Goal: Information Seeking & Learning: Find specific page/section

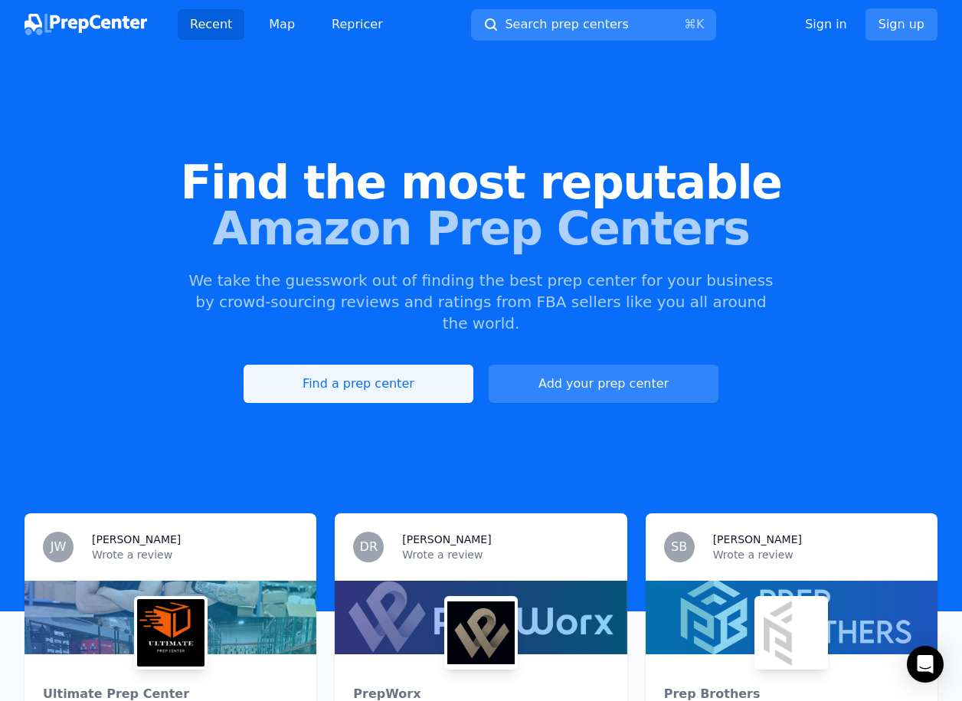
click at [378, 375] on link "Find a prep center" at bounding box center [359, 384] width 230 height 38
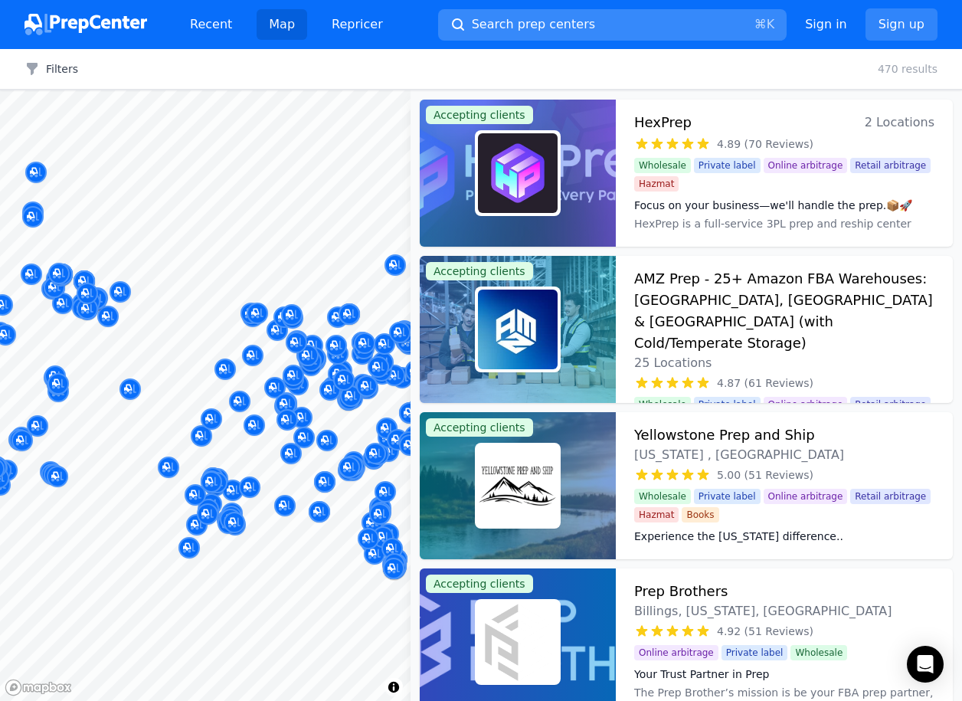
click at [461, 31] on button "Search prep centers ⌘ K" at bounding box center [612, 24] width 349 height 31
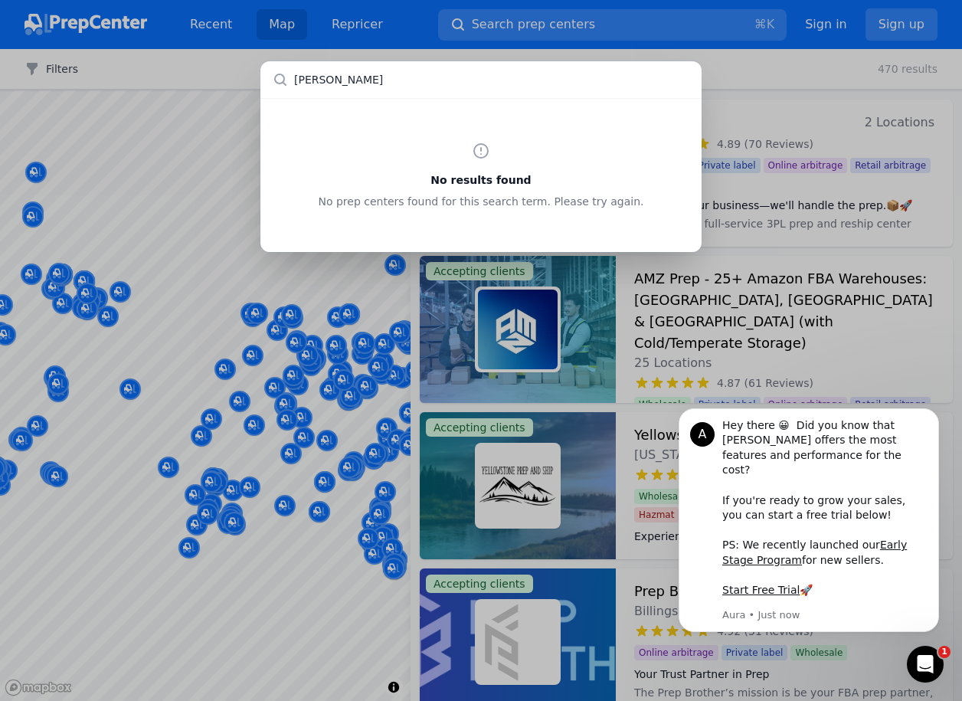
type input "[US_STATE]"
click at [279, 543] on div "No results found No prep centers found for this search term. Please try again." at bounding box center [481, 350] width 962 height 701
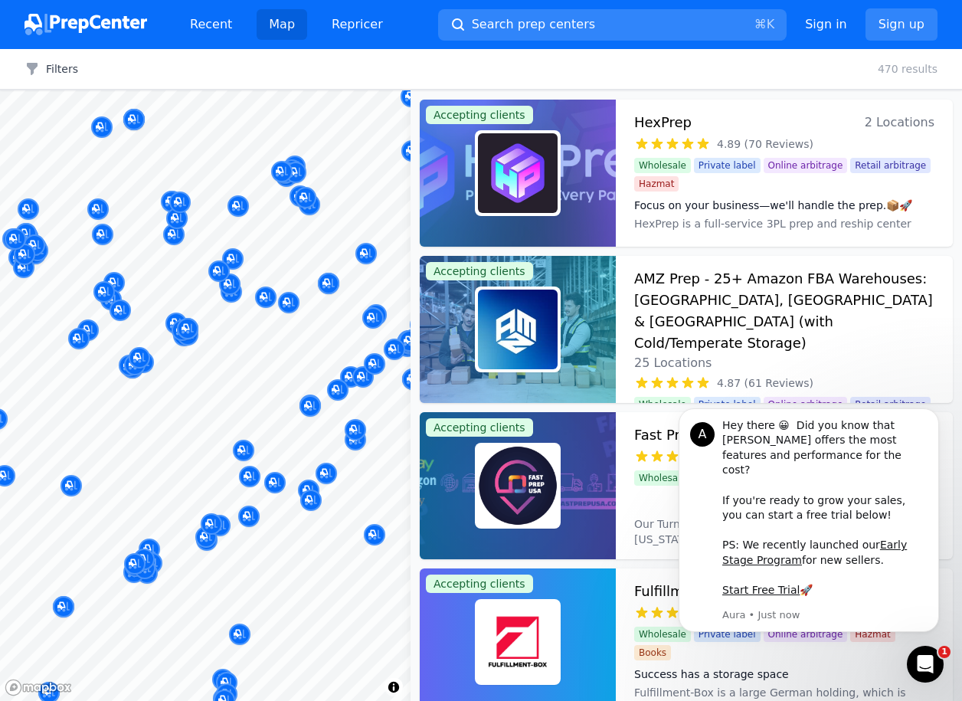
click at [277, 398] on body "Recent Map Repricer Search prep centers ⌘ K Open main menu Sign in Sign up Filt…" at bounding box center [481, 350] width 962 height 701
click at [324, 386] on body "Recent Map Repricer Search prep centers ⌘ K Open main menu Sign in Sign up Filt…" at bounding box center [481, 350] width 962 height 701
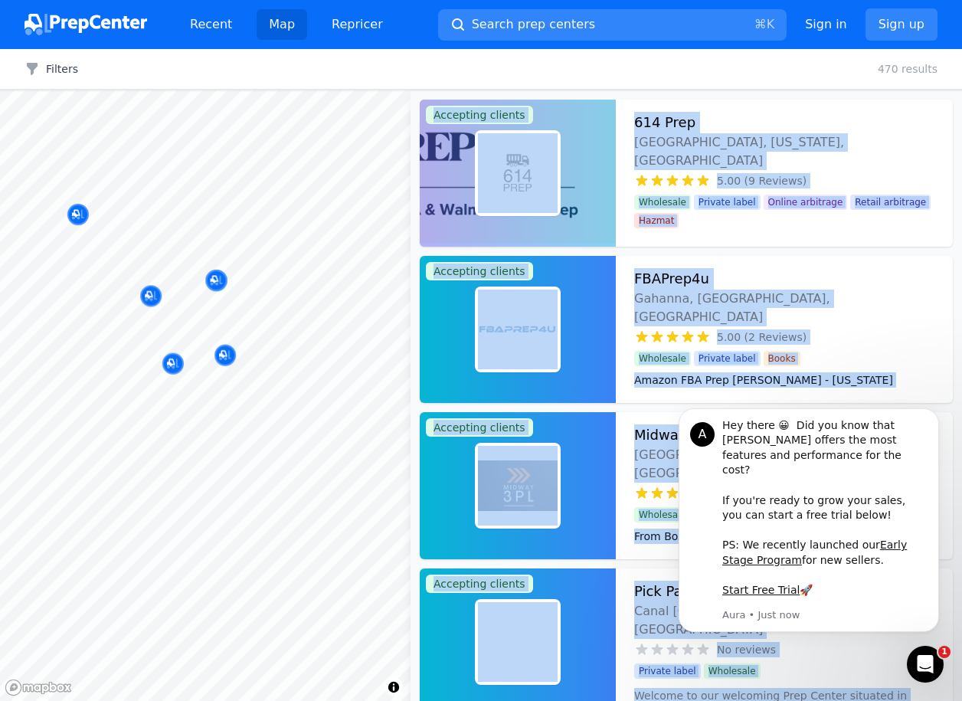
drag, startPoint x: 221, startPoint y: 367, endPoint x: 265, endPoint y: 400, distance: 54.7
click at [265, 400] on body "Recent Map Repricer Search prep centers ⌘ K Open main menu Sign in Sign up Filt…" at bounding box center [481, 350] width 962 height 701
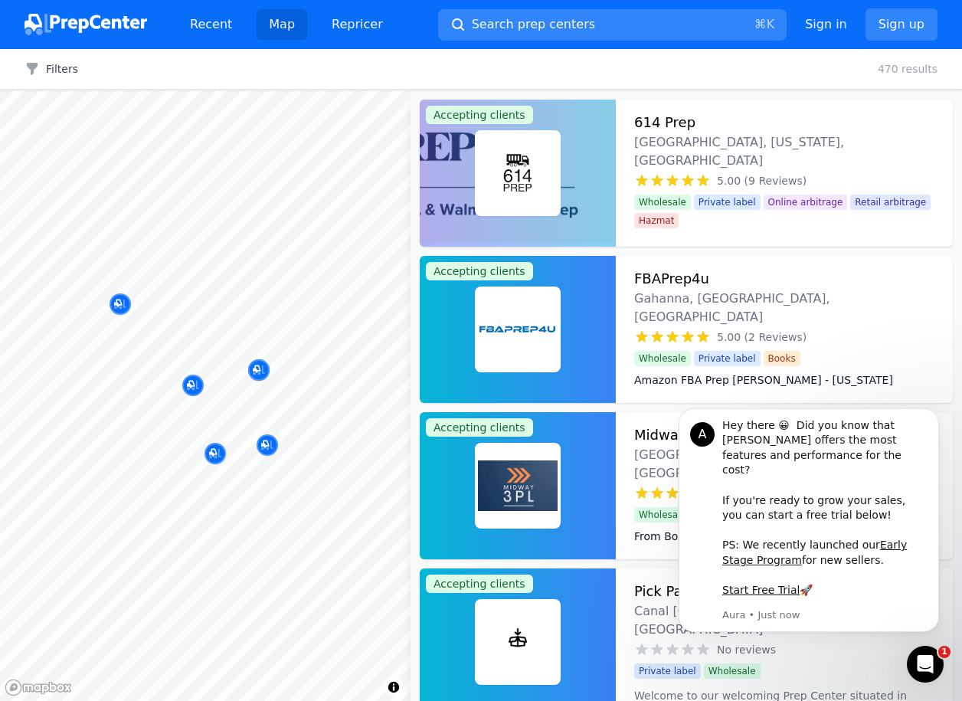
drag, startPoint x: 265, startPoint y: 400, endPoint x: 260, endPoint y: 496, distance: 95.9
click at [260, 496] on body "Recent Map Repricer Search prep centers ⌘ K Open main menu Sign in Sign up Filt…" at bounding box center [481, 350] width 962 height 701
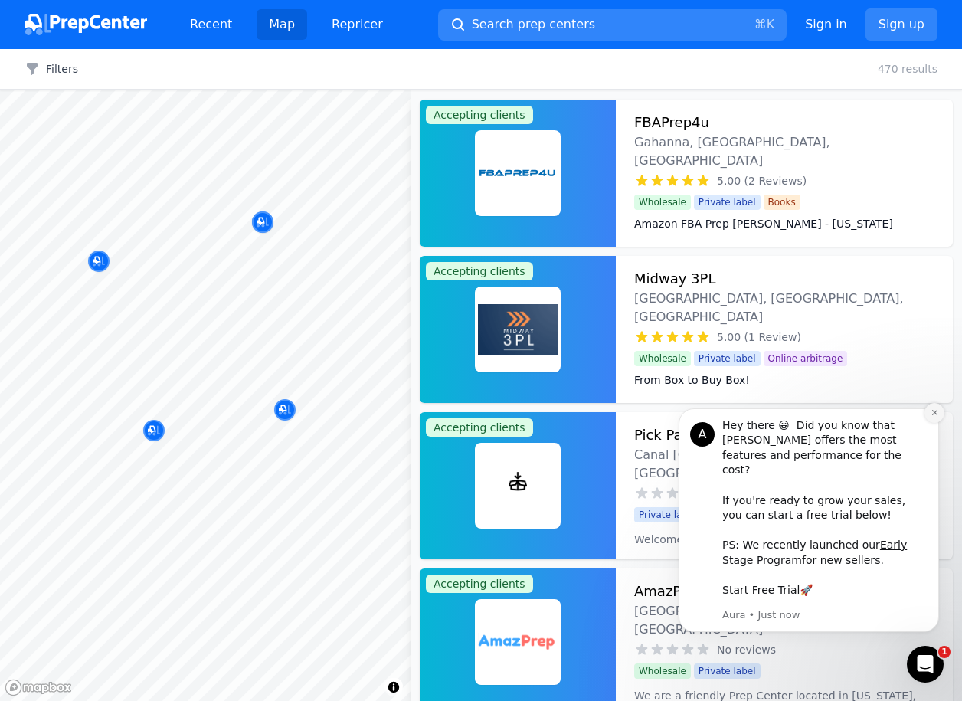
click at [935, 415] on icon "Dismiss notification" at bounding box center [934, 412] width 5 height 5
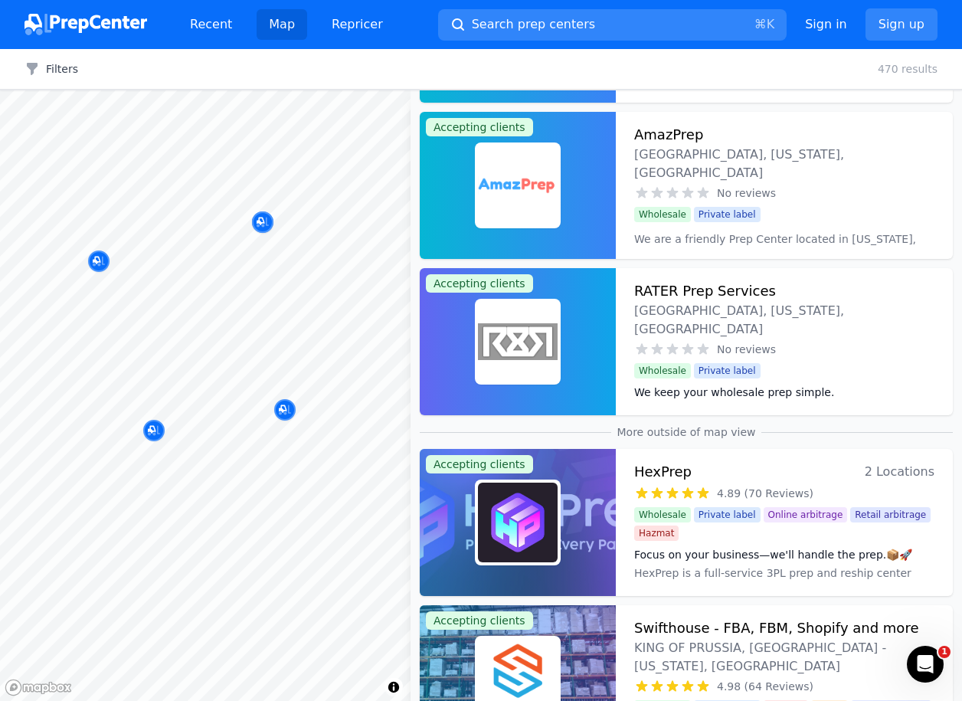
scroll to position [458, 0]
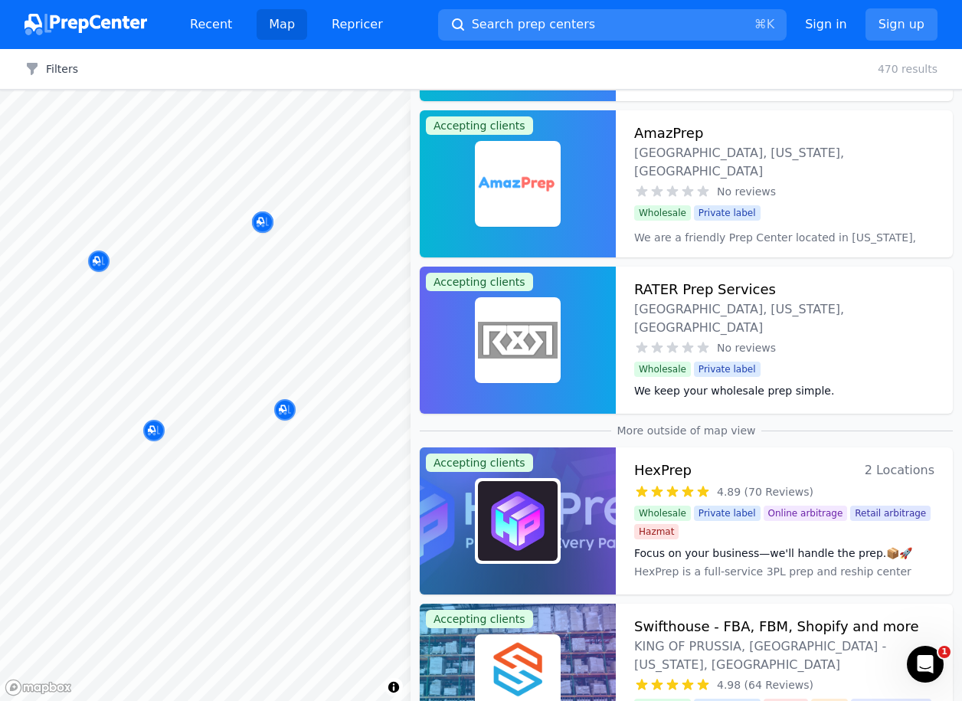
click at [818, 480] on div "HexPrep 2 Locations" at bounding box center [784, 470] width 300 height 21
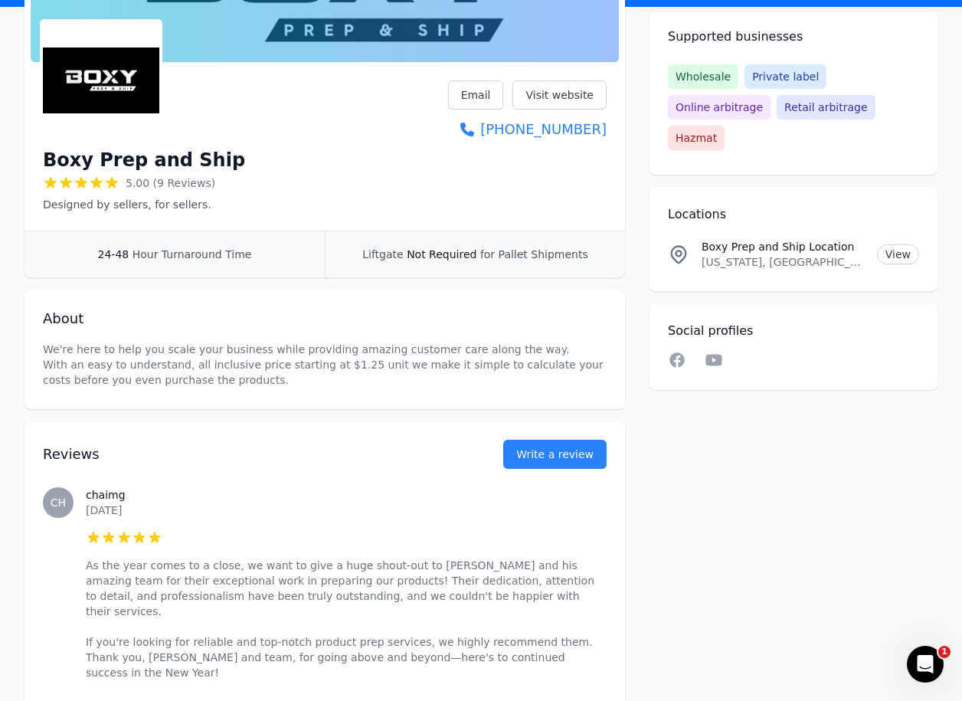
scroll to position [197, 0]
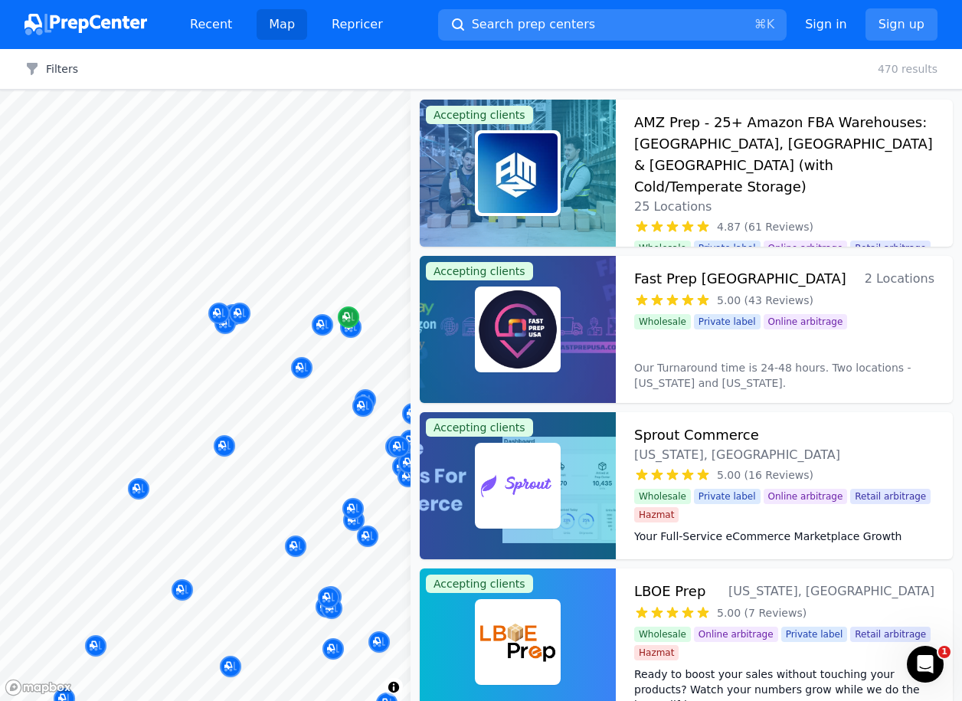
click at [408, 90] on div at bounding box center [205, 90] width 411 height 0
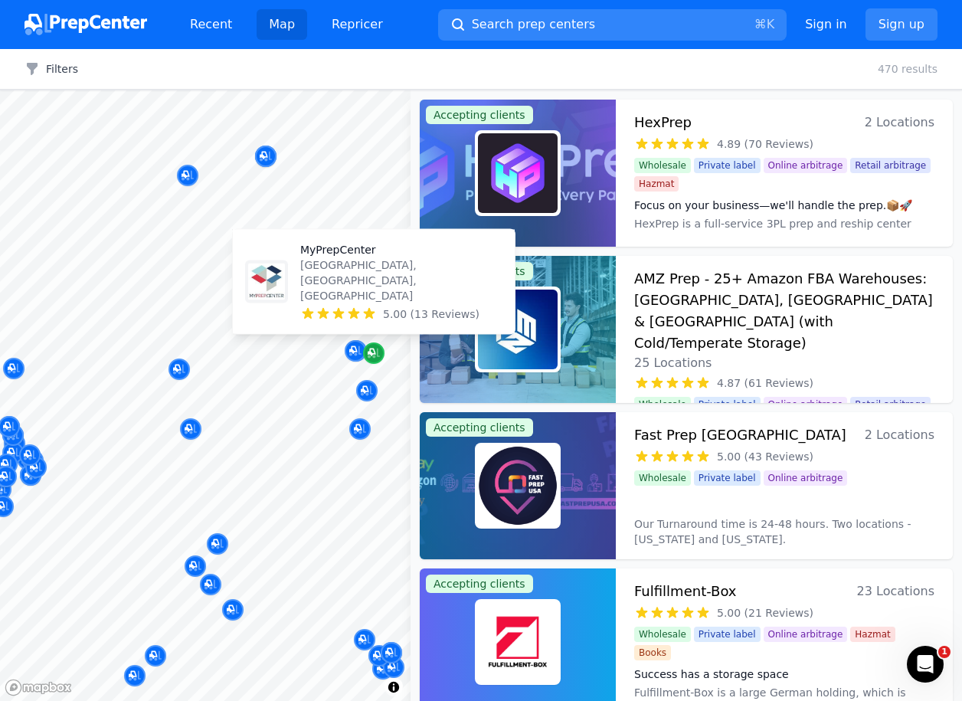
click at [379, 349] on icon "Map marker" at bounding box center [374, 352] width 12 height 15
click at [345, 257] on p "MyPrepCenter" at bounding box center [401, 249] width 202 height 15
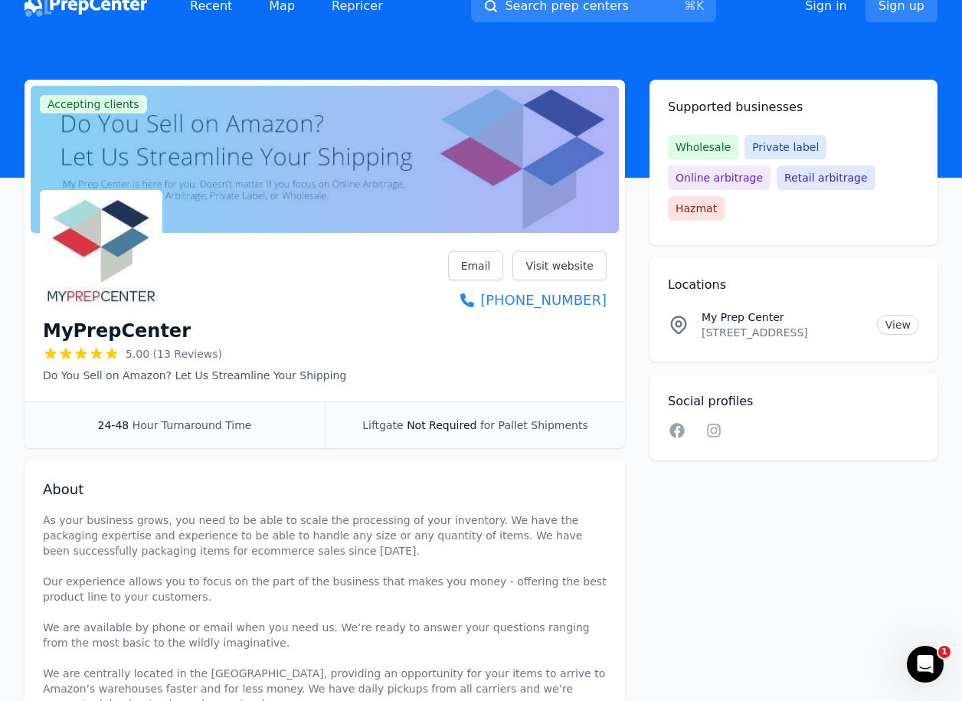
scroll to position [20, 0]
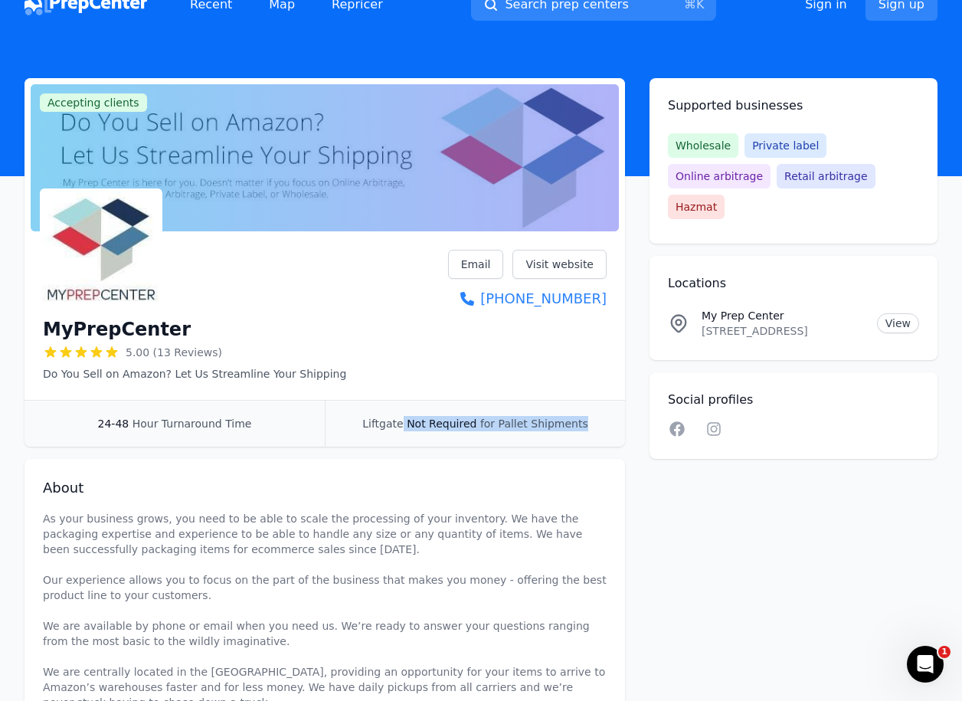
drag, startPoint x: 406, startPoint y: 428, endPoint x: 524, endPoint y: 432, distance: 118.0
click at [524, 431] on div "Liftgate Not Required for Pallet Shipments" at bounding box center [475, 424] width 300 height 46
click at [559, 442] on div "Liftgate Not Required for Pallet Shipments" at bounding box center [475, 424] width 300 height 46
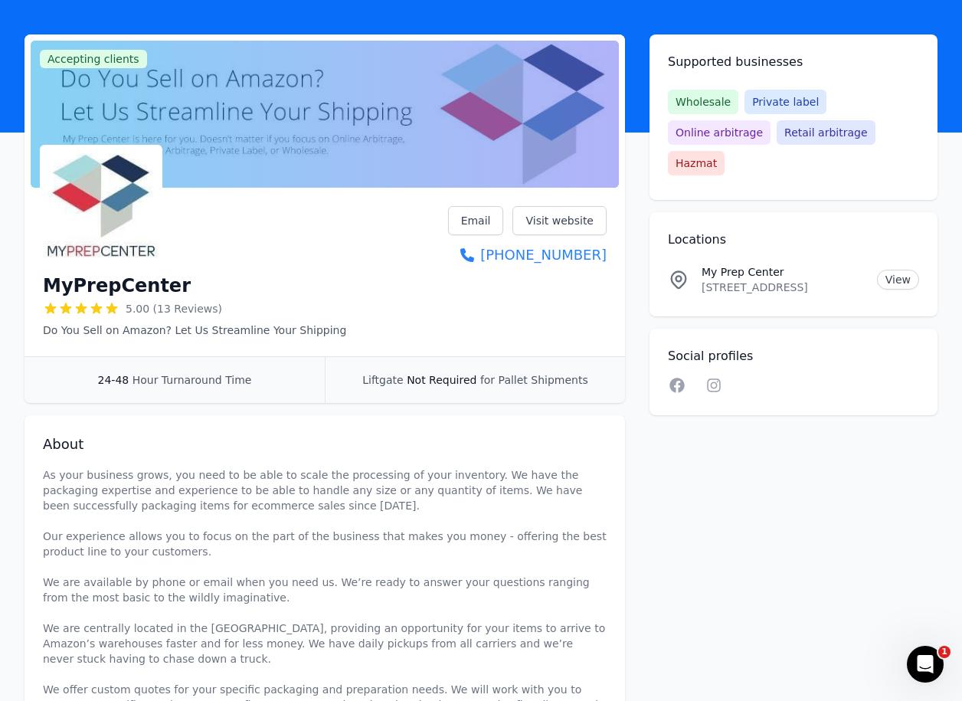
scroll to position [66, 0]
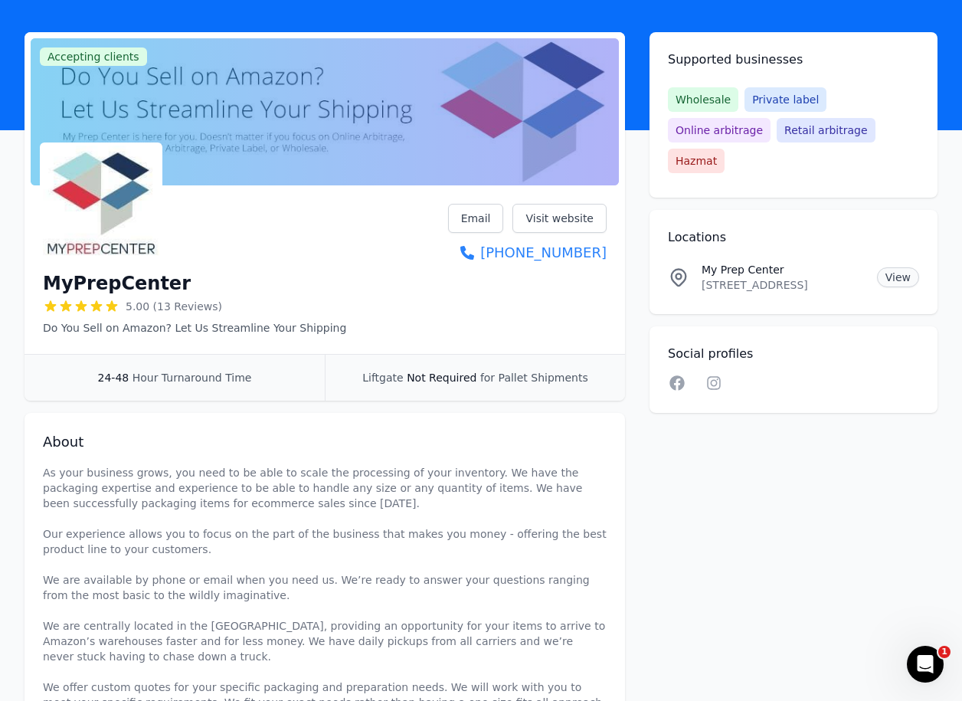
click at [905, 275] on link "View" at bounding box center [898, 277] width 42 height 20
drag, startPoint x: 703, startPoint y: 285, endPoint x: 823, endPoint y: 287, distance: 120.3
click at [824, 287] on p "352 Industrial Park Drive, Unit 1, Imlay City, MI, 48444, US" at bounding box center [783, 284] width 163 height 15
click at [751, 275] on p "My Prep Center" at bounding box center [783, 269] width 163 height 15
click at [680, 278] on icon at bounding box center [678, 275] width 5 height 5
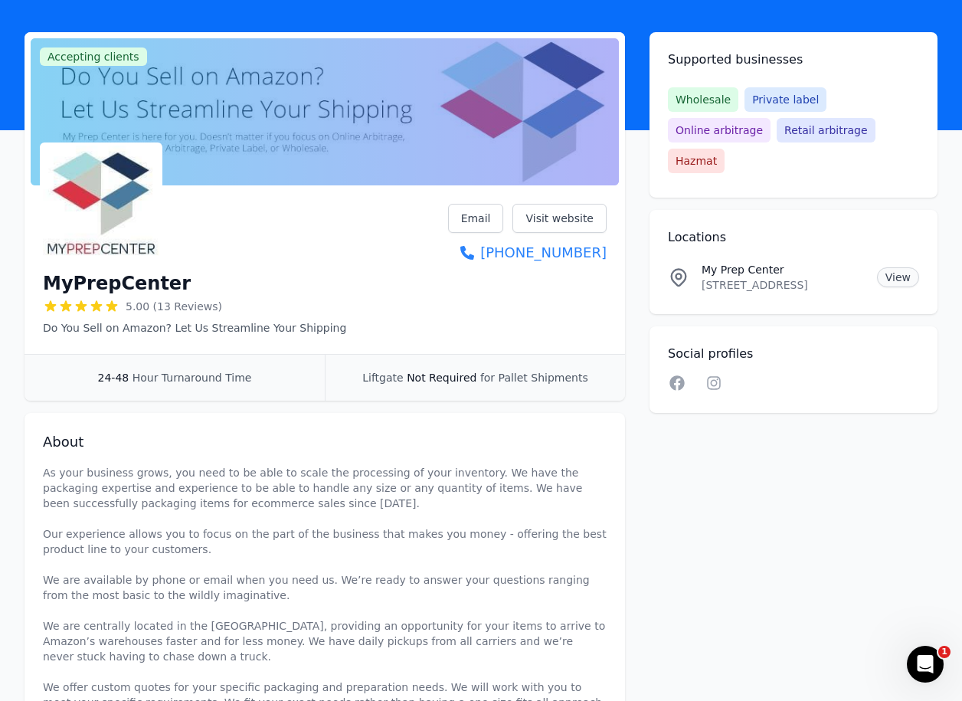
click at [910, 281] on link "View" at bounding box center [898, 277] width 42 height 20
click at [679, 277] on icon at bounding box center [678, 277] width 21 height 21
click at [752, 271] on p "My Prep Center" at bounding box center [783, 269] width 163 height 15
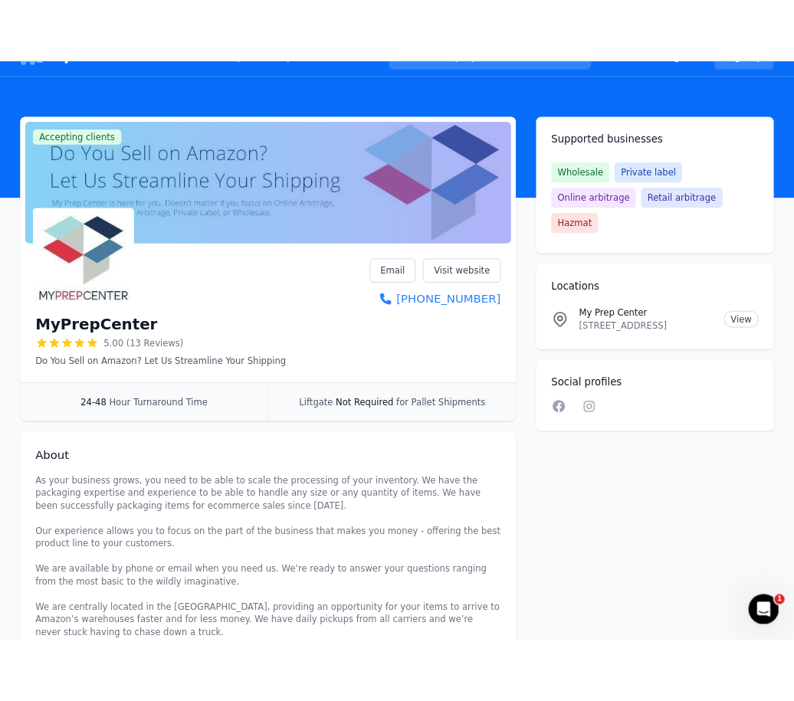
scroll to position [0, 0]
